Goal: Information Seeking & Learning: Find specific fact

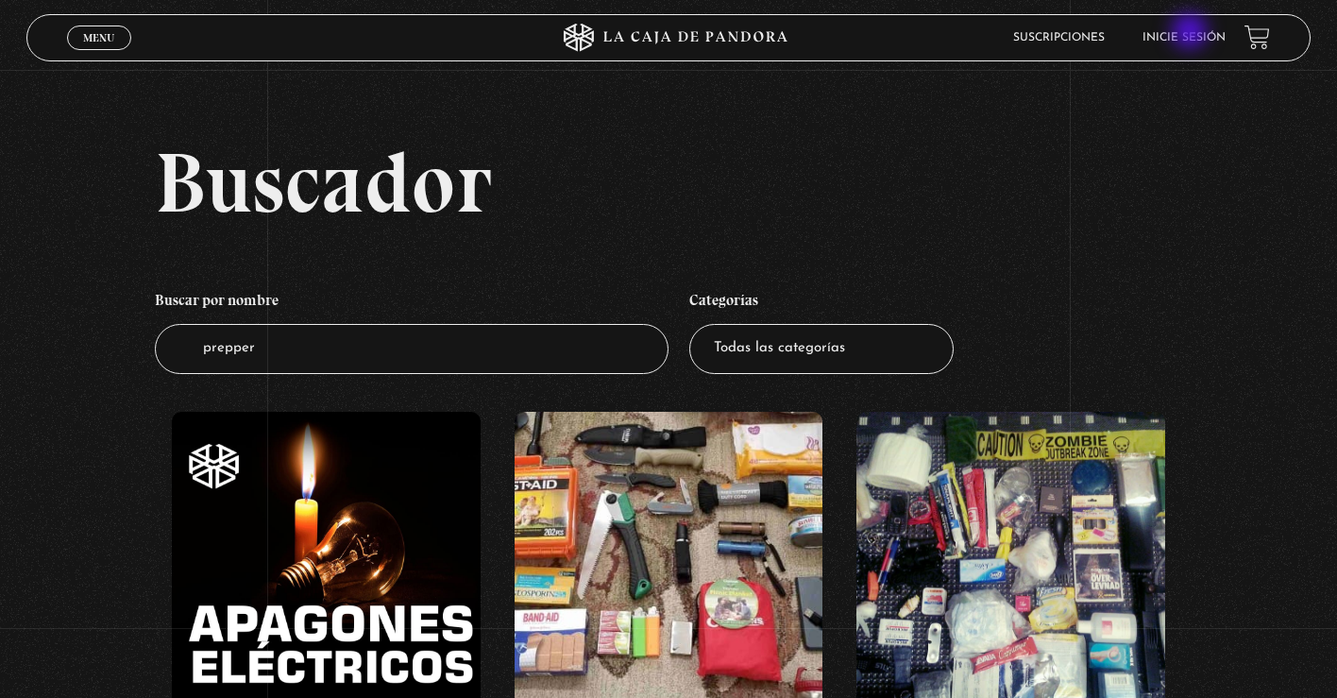
click at [1191, 33] on link "Inicie sesión" at bounding box center [1183, 37] width 83 height 11
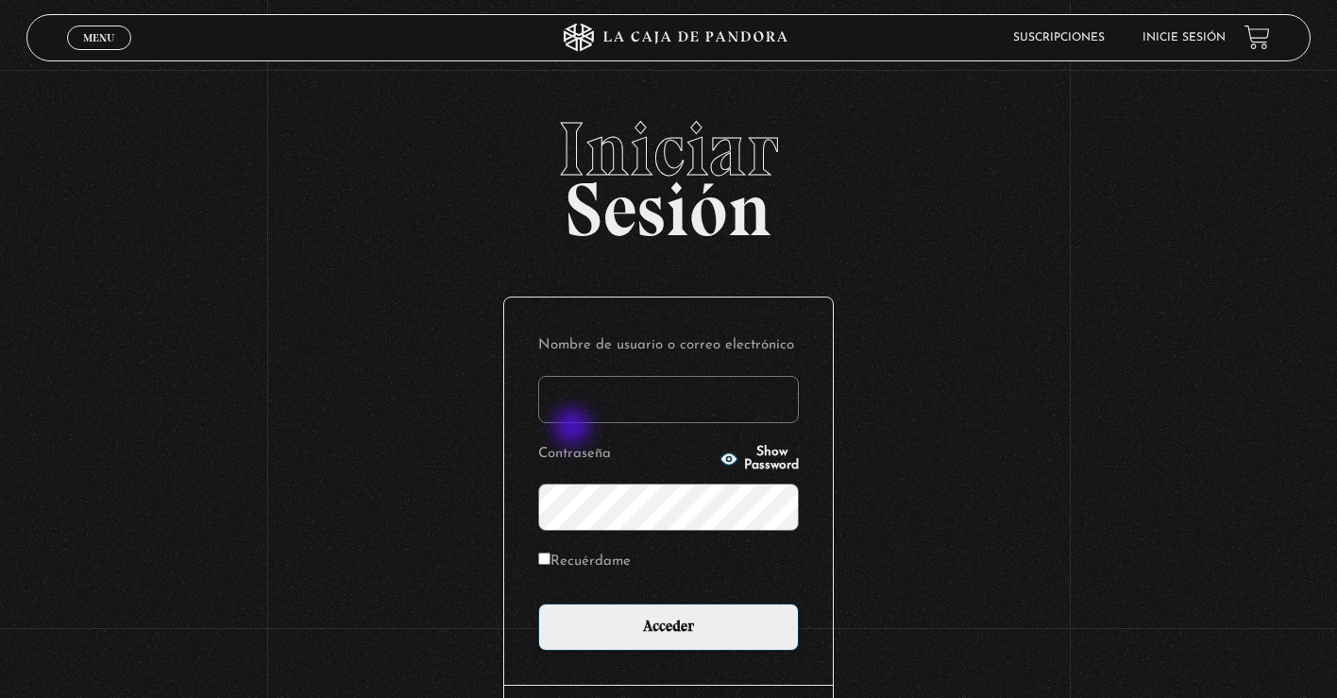
type input "KarlaT"
click at [668, 625] on input "Acceder" at bounding box center [668, 626] width 261 height 47
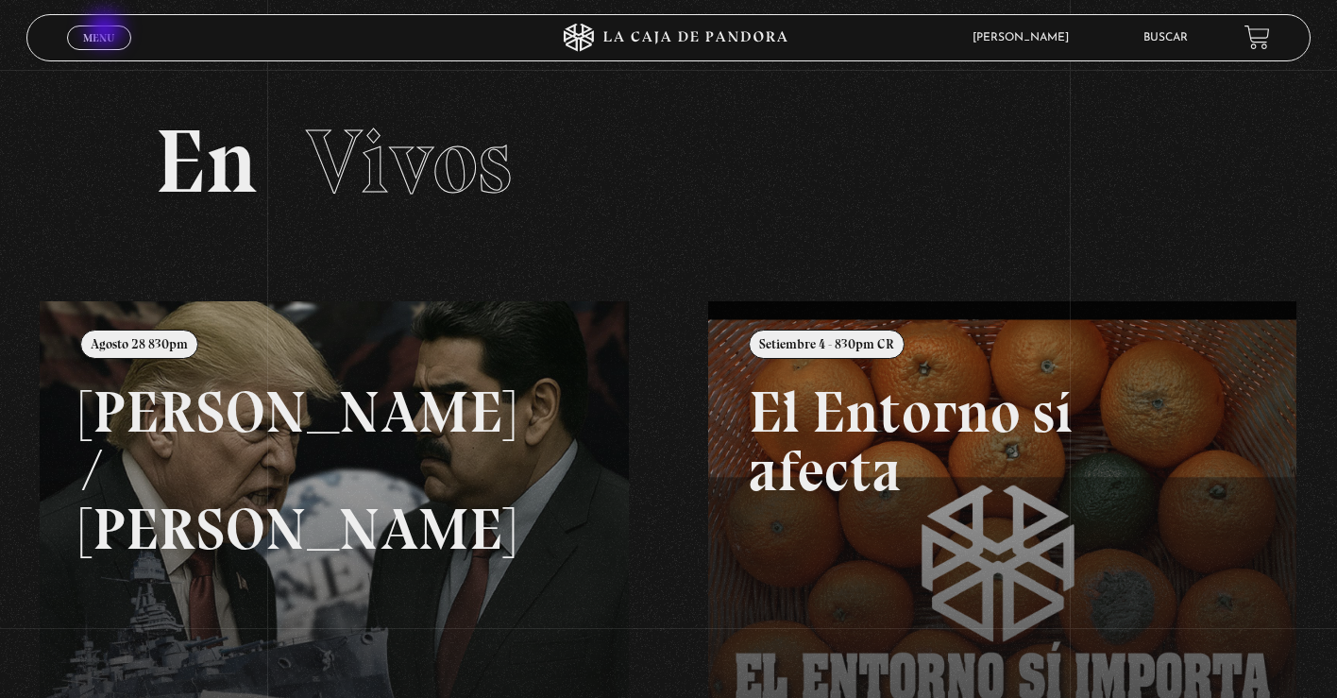
click at [107, 32] on span "Menu" at bounding box center [98, 37] width 31 height 11
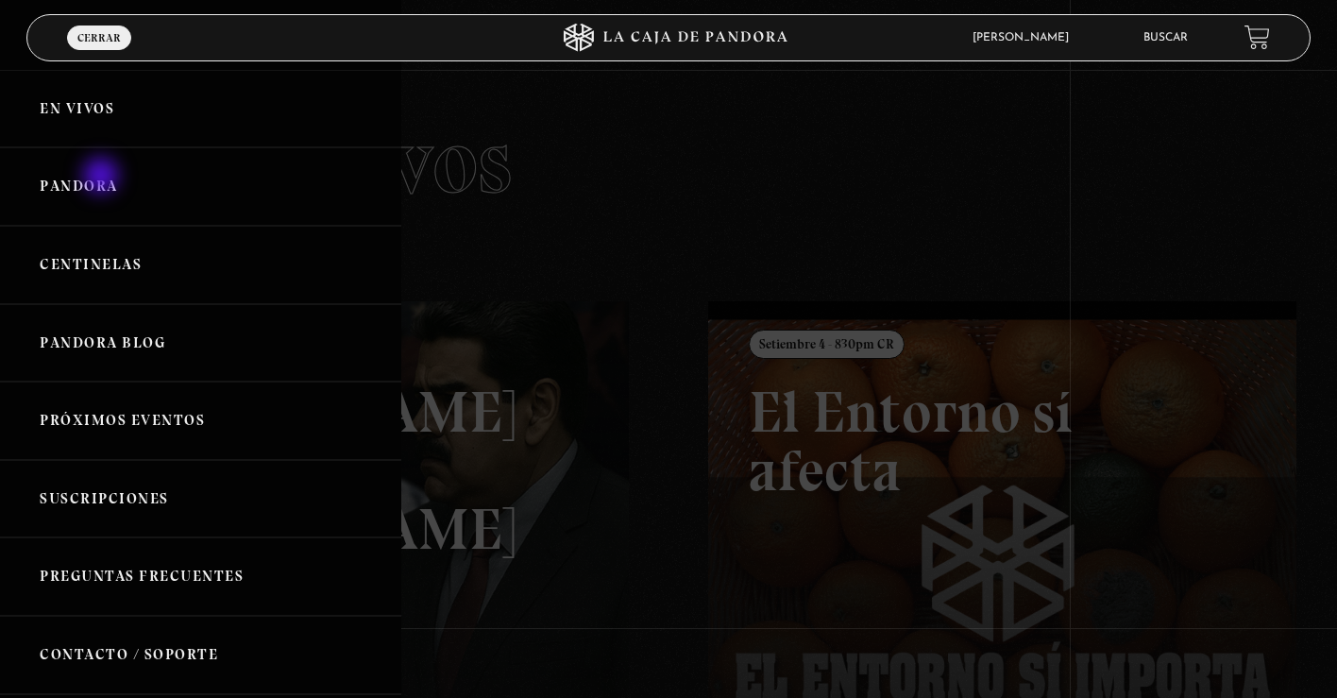
click at [103, 177] on link "Pandora" at bounding box center [200, 186] width 401 height 78
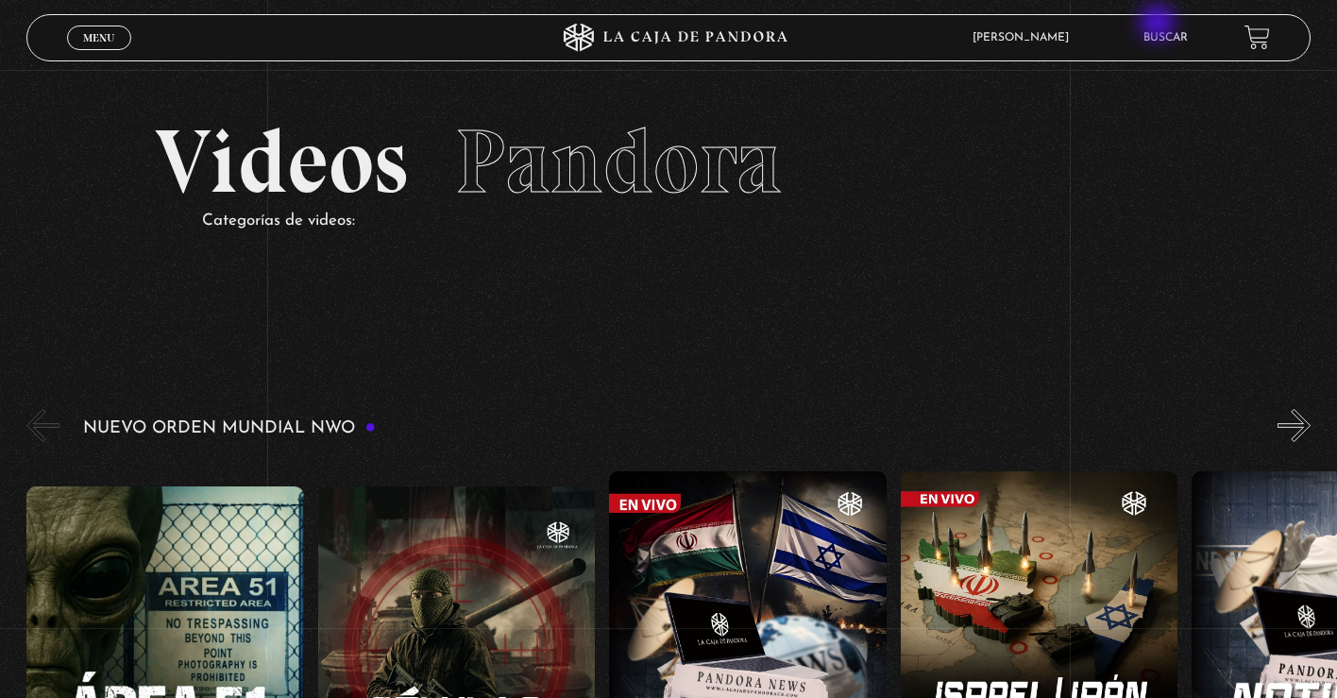
click at [1159, 25] on li "Buscar" at bounding box center [1165, 37] width 44 height 29
click at [1165, 34] on link "Buscar" at bounding box center [1165, 37] width 44 height 11
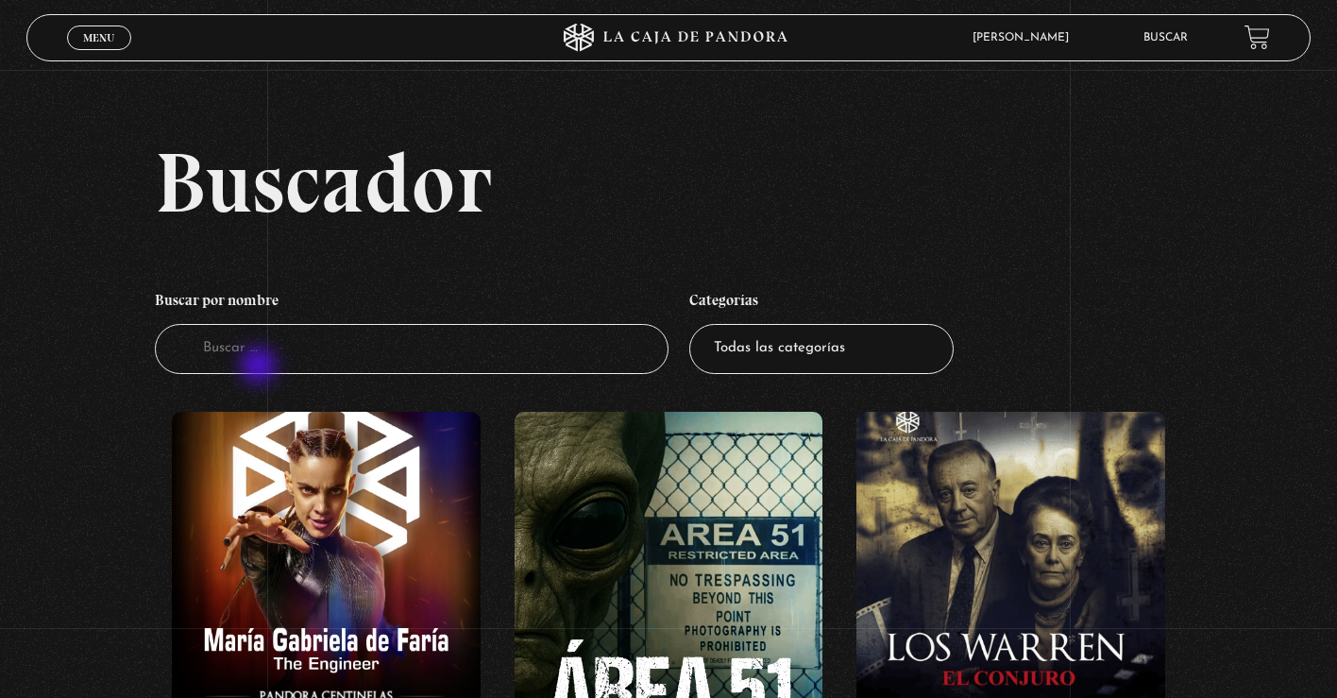
click at [261, 367] on input "Buscador" at bounding box center [412, 349] width 514 height 50
type input "t"
type input "Putin"
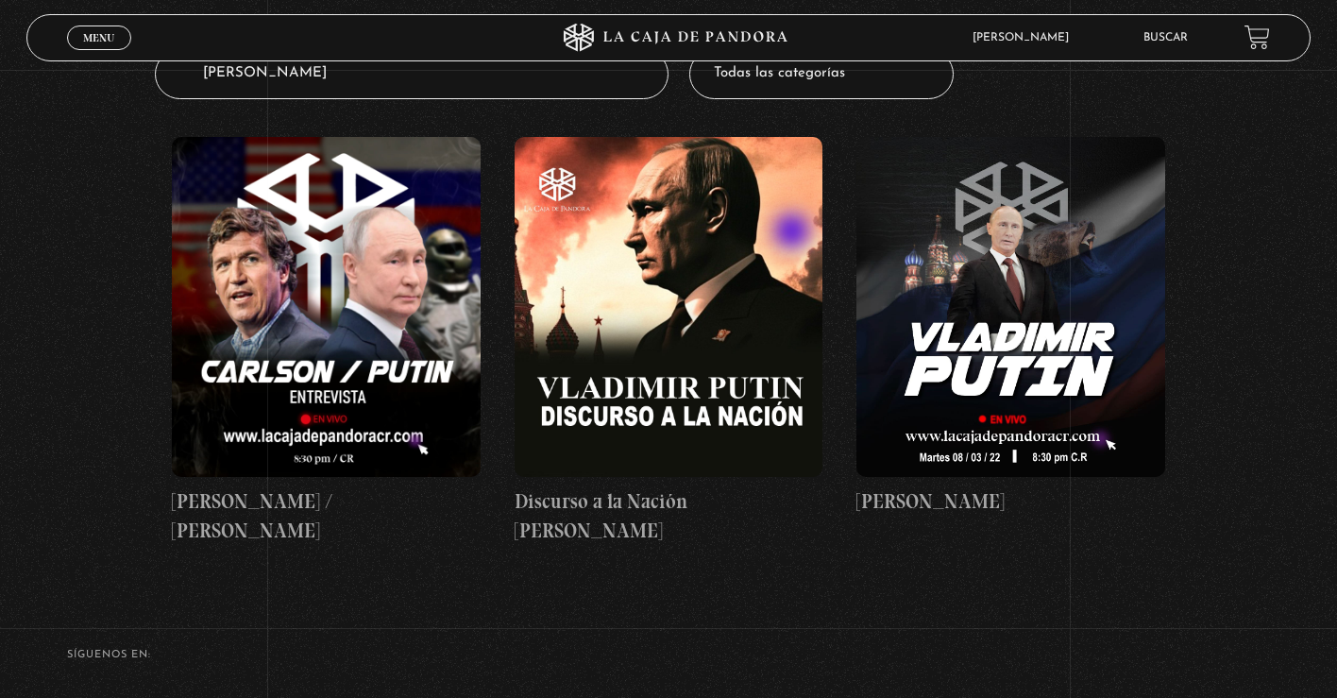
scroll to position [285, 0]
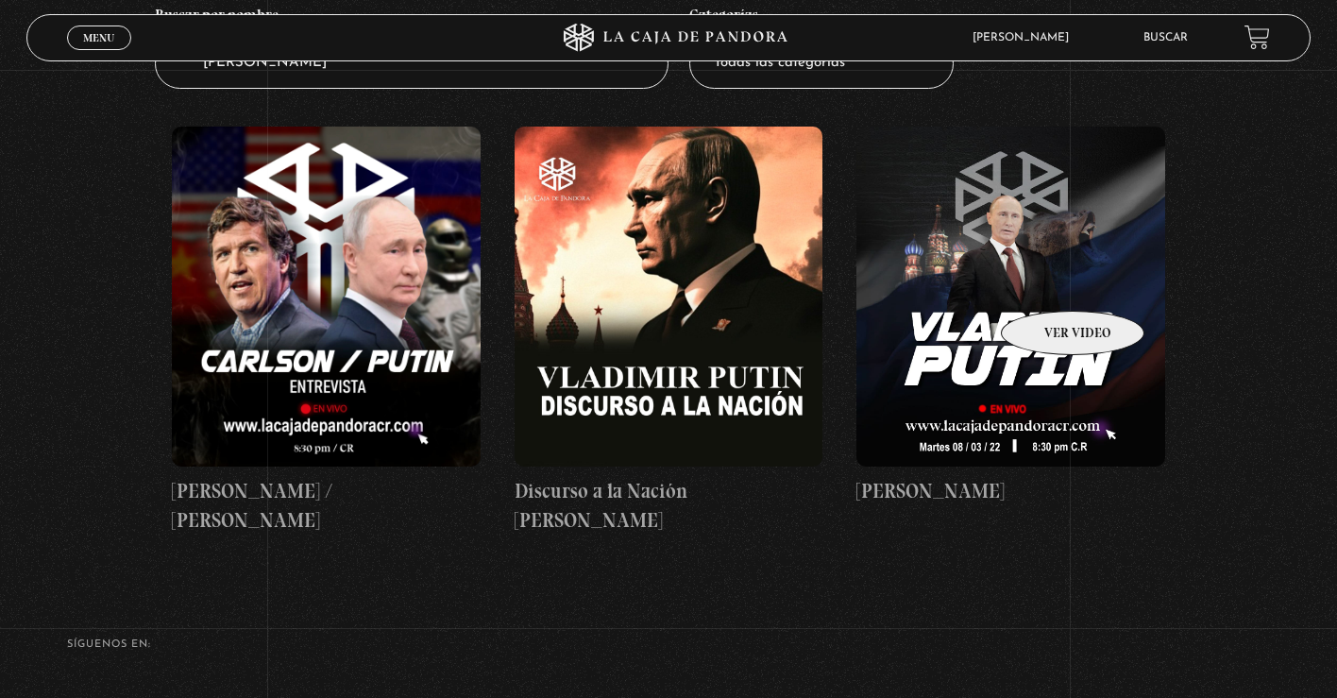
click at [1048, 282] on figure at bounding box center [1010, 296] width 308 height 340
